Goal: Task Accomplishment & Management: Manage account settings

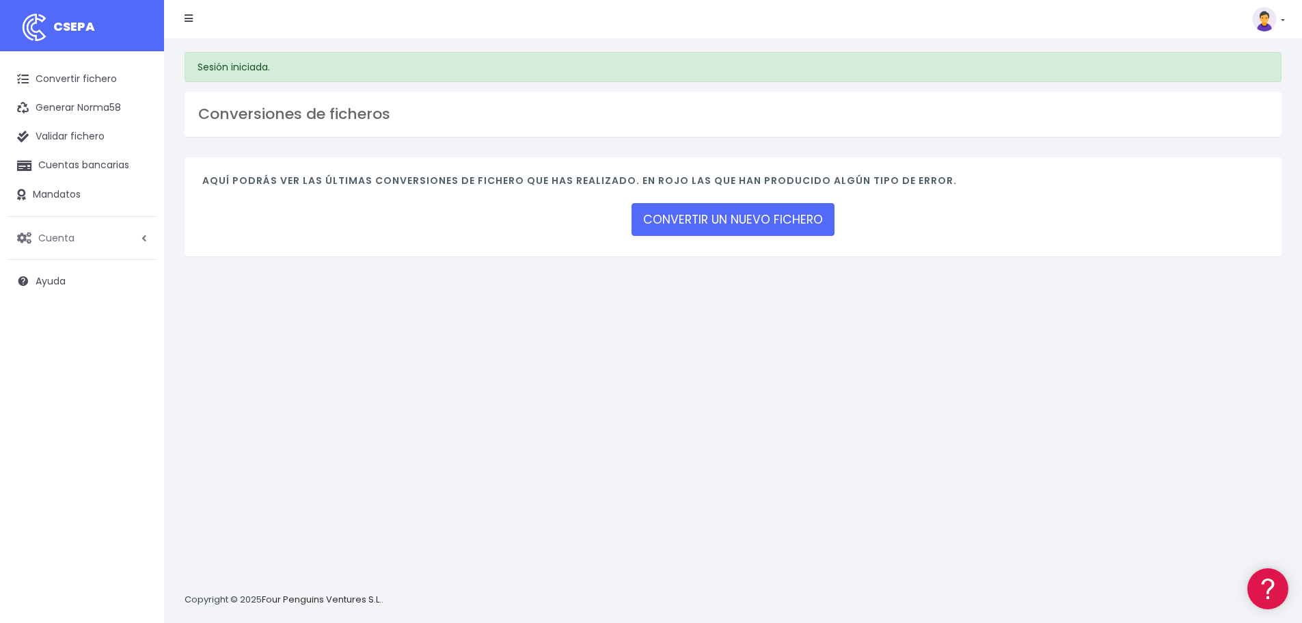
click at [61, 245] on link "Cuenta" at bounding box center [82, 238] width 150 height 29
click at [58, 319] on link "Facturación" at bounding box center [89, 320] width 135 height 25
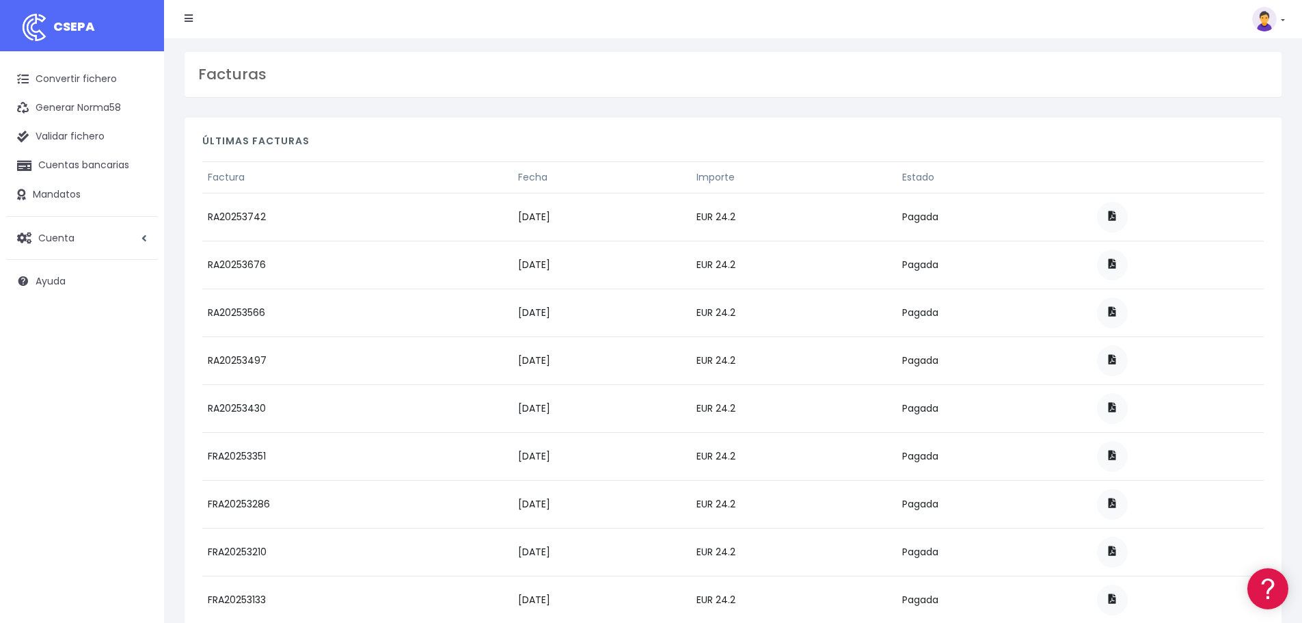
click at [1282, 20] on link at bounding box center [1268, 19] width 33 height 25
click at [1221, 185] on link "Salir" at bounding box center [1237, 189] width 94 height 25
